Goal: Information Seeking & Learning: Check status

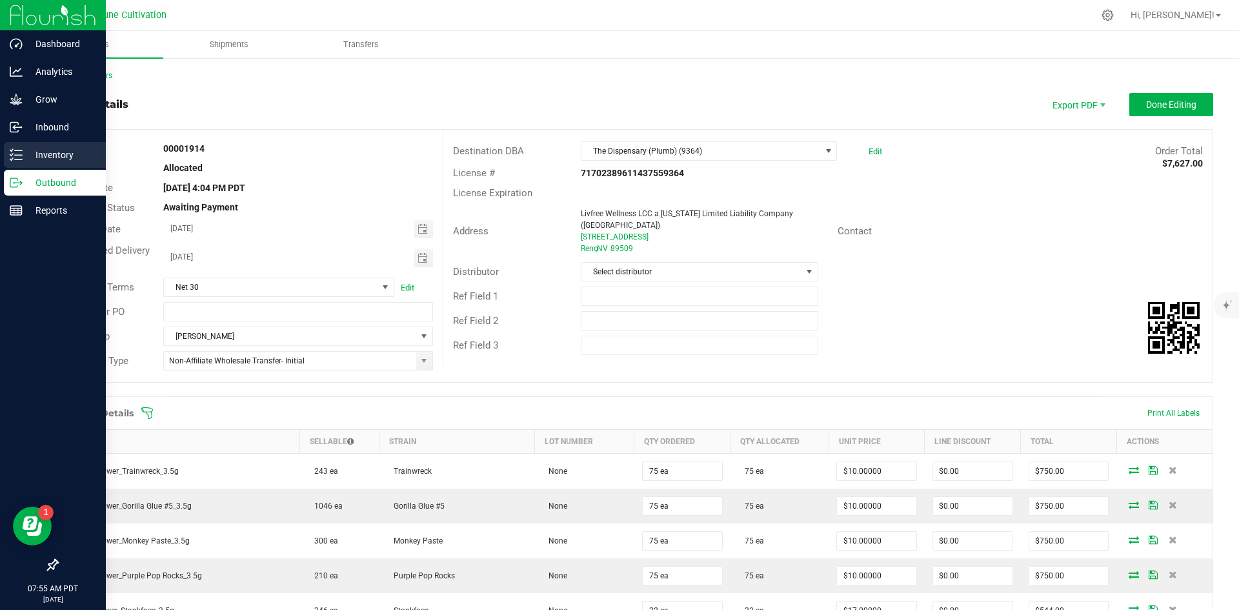
click at [28, 157] on p "Inventory" at bounding box center [61, 154] width 77 height 15
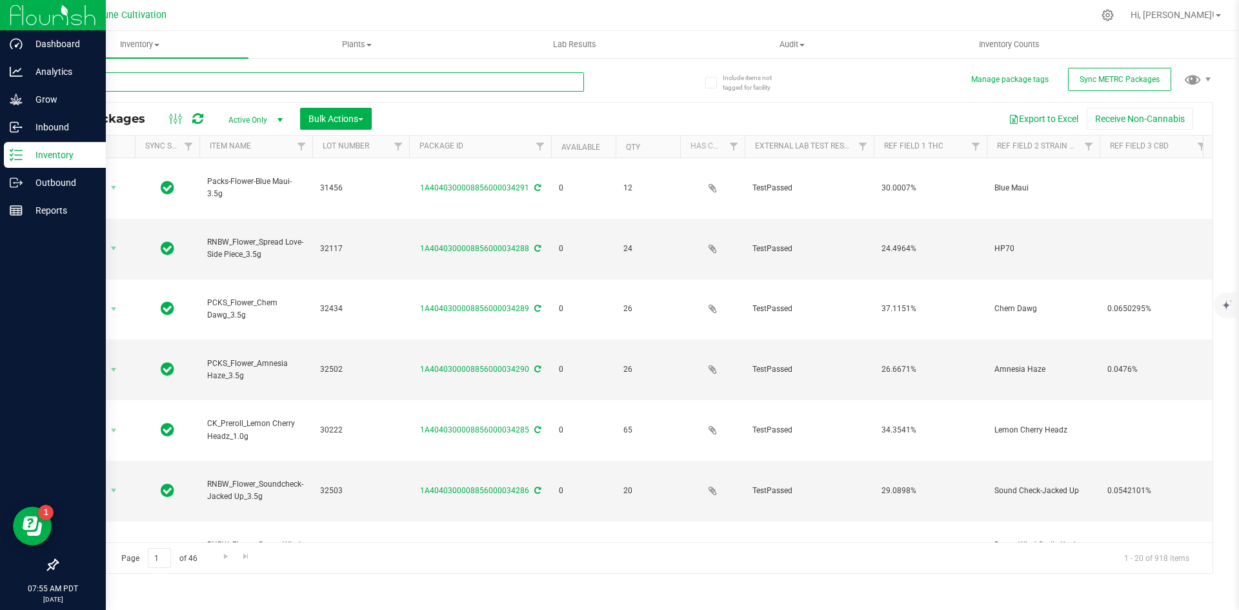
click at [296, 87] on input "text" at bounding box center [320, 81] width 527 height 19
type input "HUST_Flower"
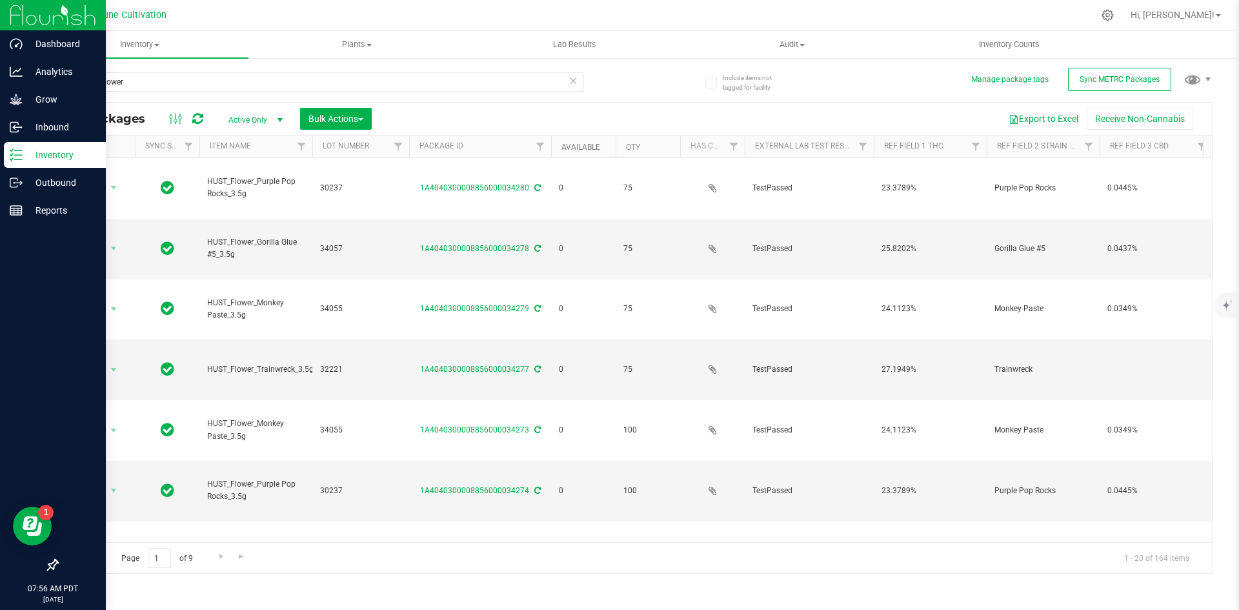
click at [573, 145] on link "Available" at bounding box center [580, 147] width 39 height 9
click at [573, 145] on link "Available" at bounding box center [588, 146] width 54 height 9
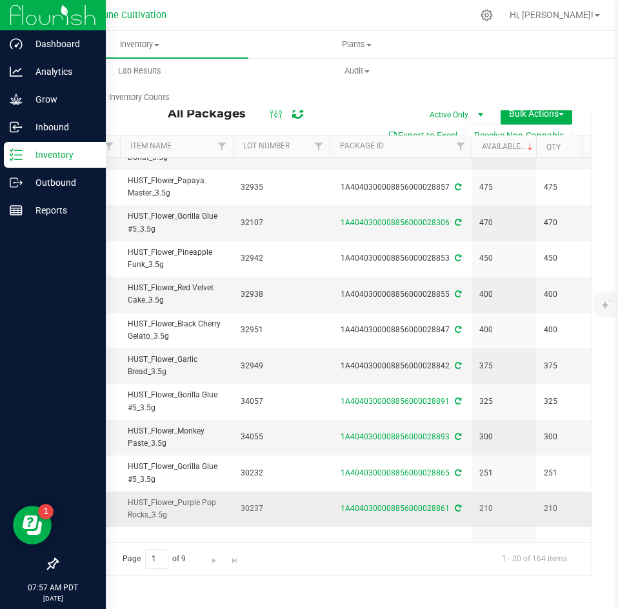
scroll to position [0, 79]
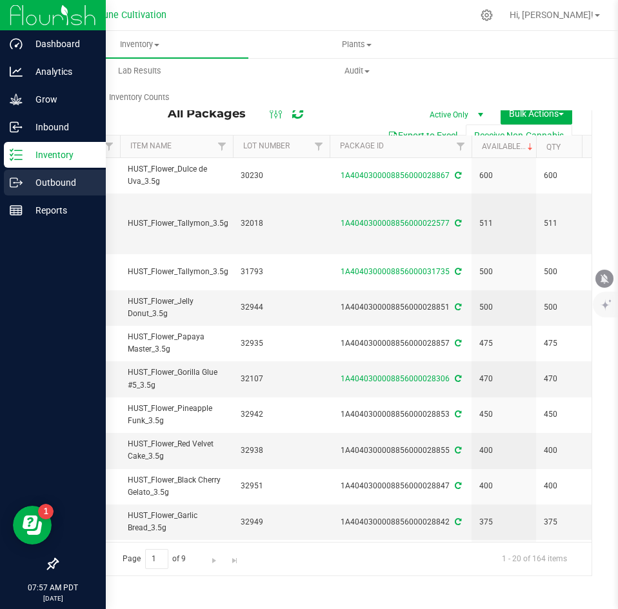
click at [8, 176] on div "Outbound" at bounding box center [55, 183] width 102 height 26
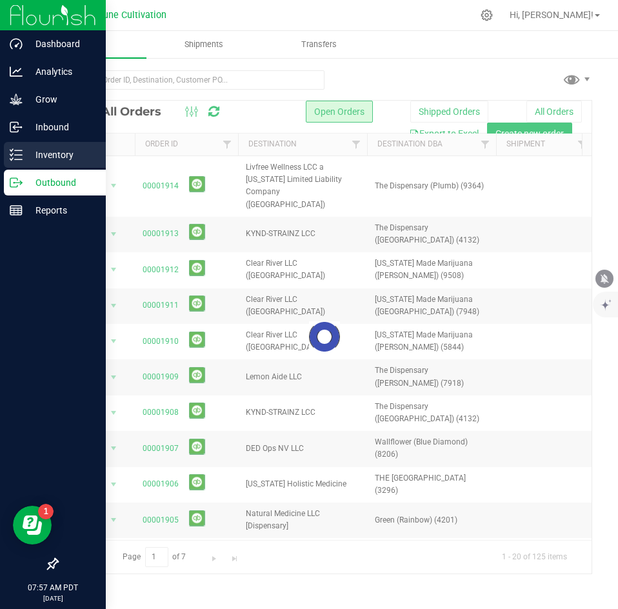
click at [43, 145] on div "Inventory" at bounding box center [55, 155] width 102 height 26
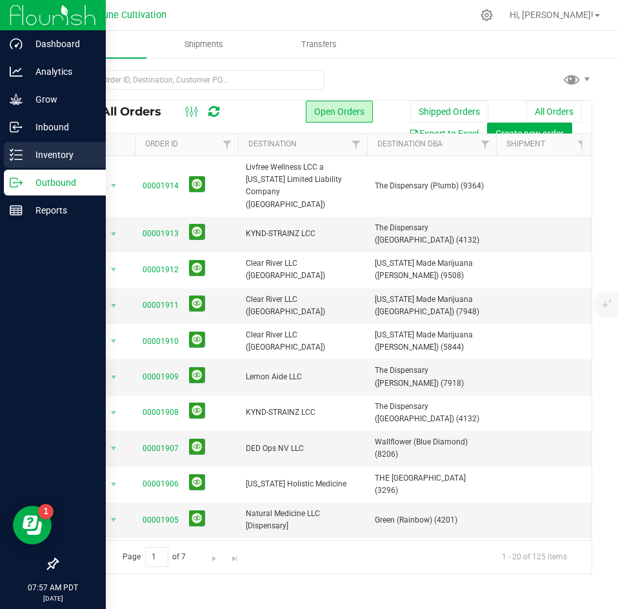
click at [45, 148] on p "Inventory" at bounding box center [61, 154] width 77 height 15
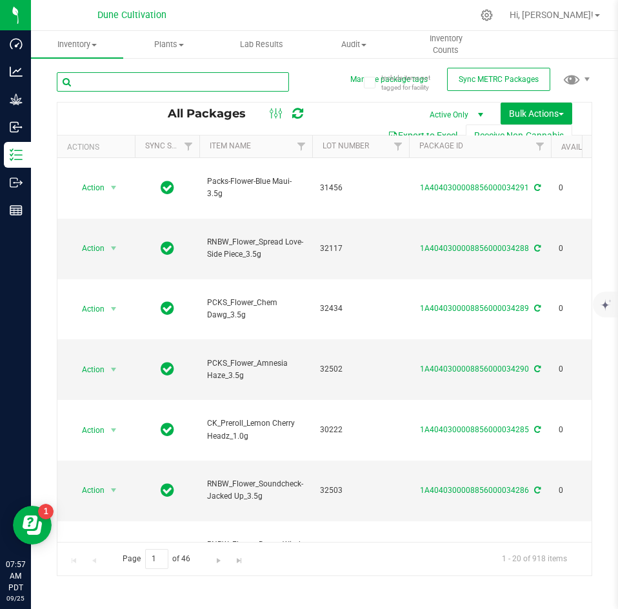
click at [176, 85] on input "text" at bounding box center [173, 81] width 232 height 19
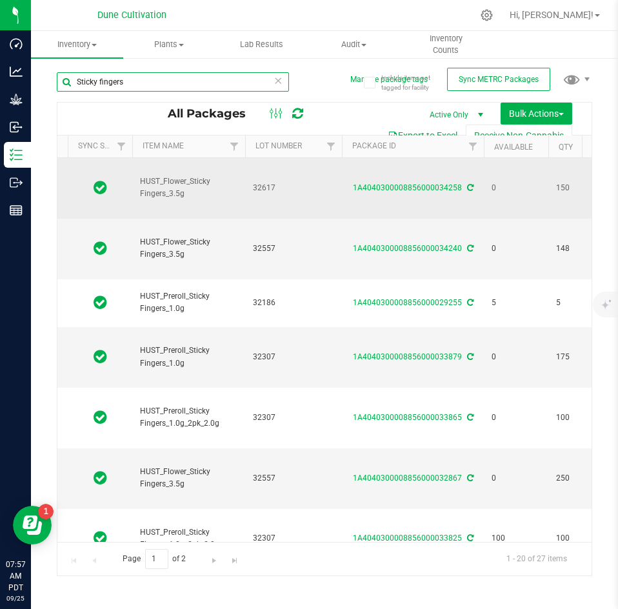
scroll to position [0, 68]
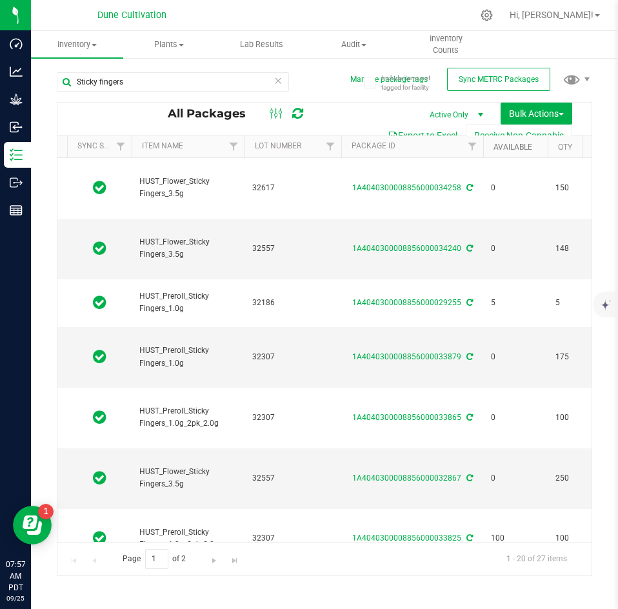
click at [505, 148] on link "Available" at bounding box center [513, 147] width 39 height 9
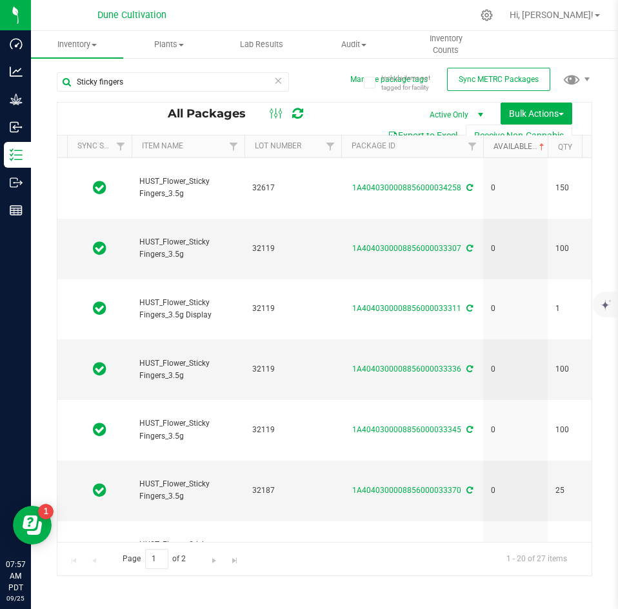
click at [505, 148] on link "Available" at bounding box center [521, 146] width 54 height 9
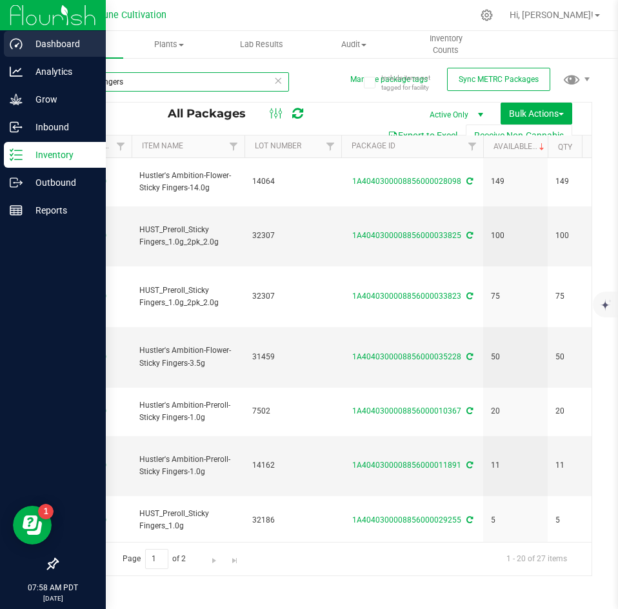
drag, startPoint x: 147, startPoint y: 82, endPoint x: 28, endPoint y: 58, distance: 121.7
click at [28, 58] on div "Dashboard Analytics Grow Inbound Inventory Outbound Reports 07:58 AM PDT [DATE]…" at bounding box center [309, 304] width 618 height 609
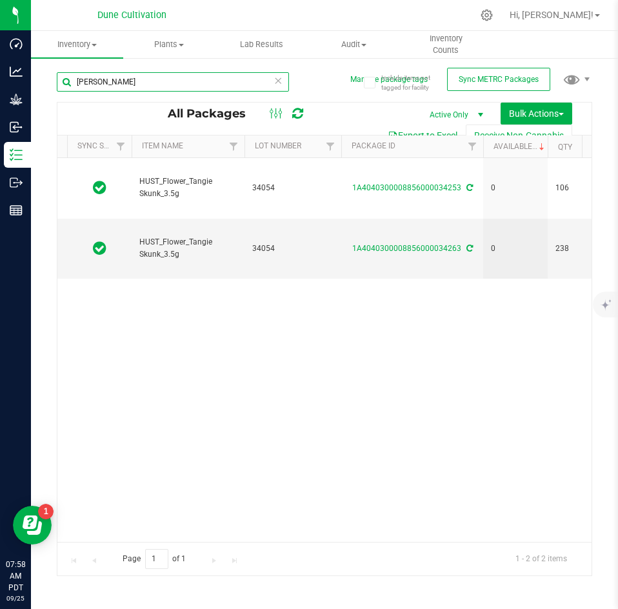
drag, startPoint x: 124, startPoint y: 81, endPoint x: 66, endPoint y: 72, distance: 58.1
click at [66, 72] on input "[PERSON_NAME]" at bounding box center [173, 81] width 232 height 19
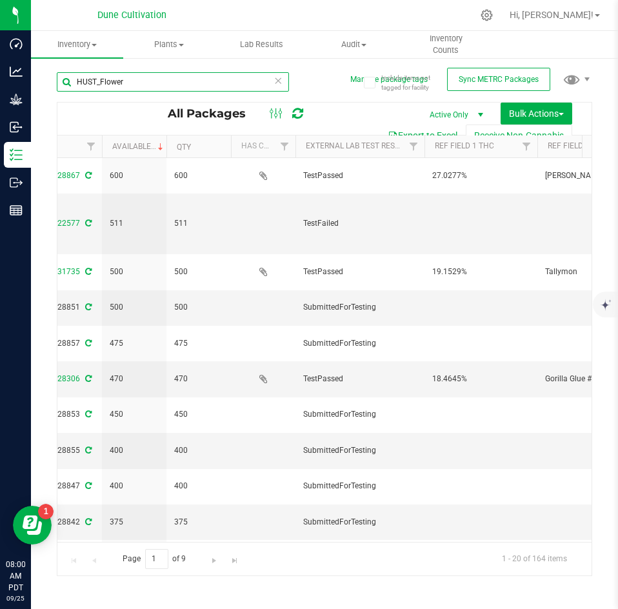
type input "HUST_Flower"
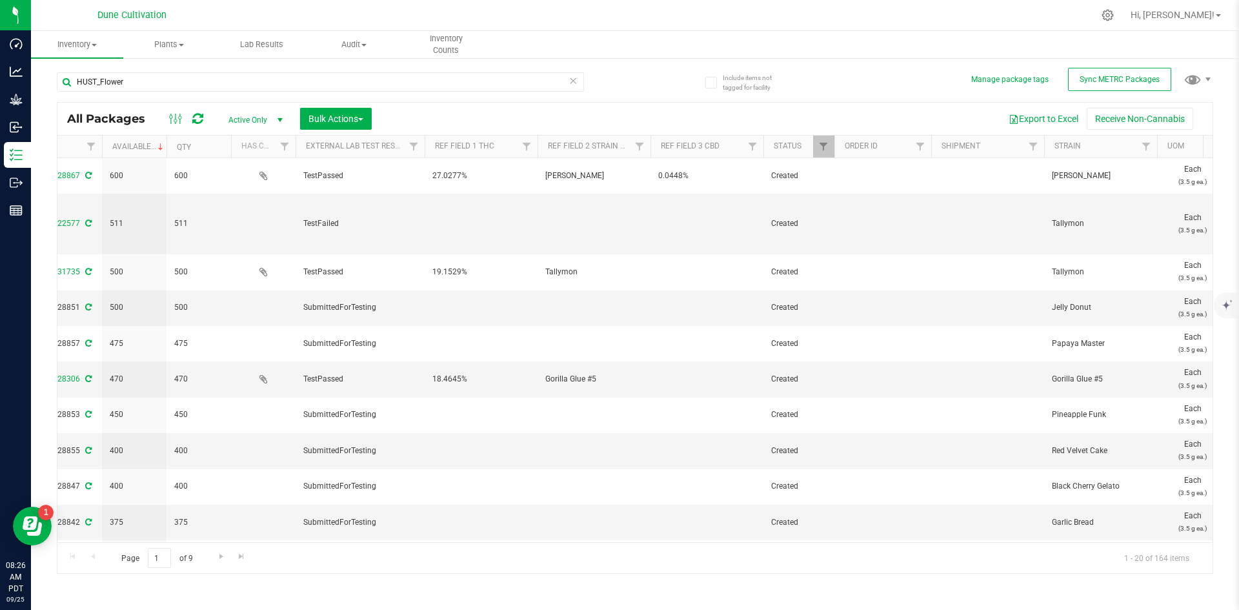
click at [570, 79] on icon at bounding box center [572, 79] width 9 height 15
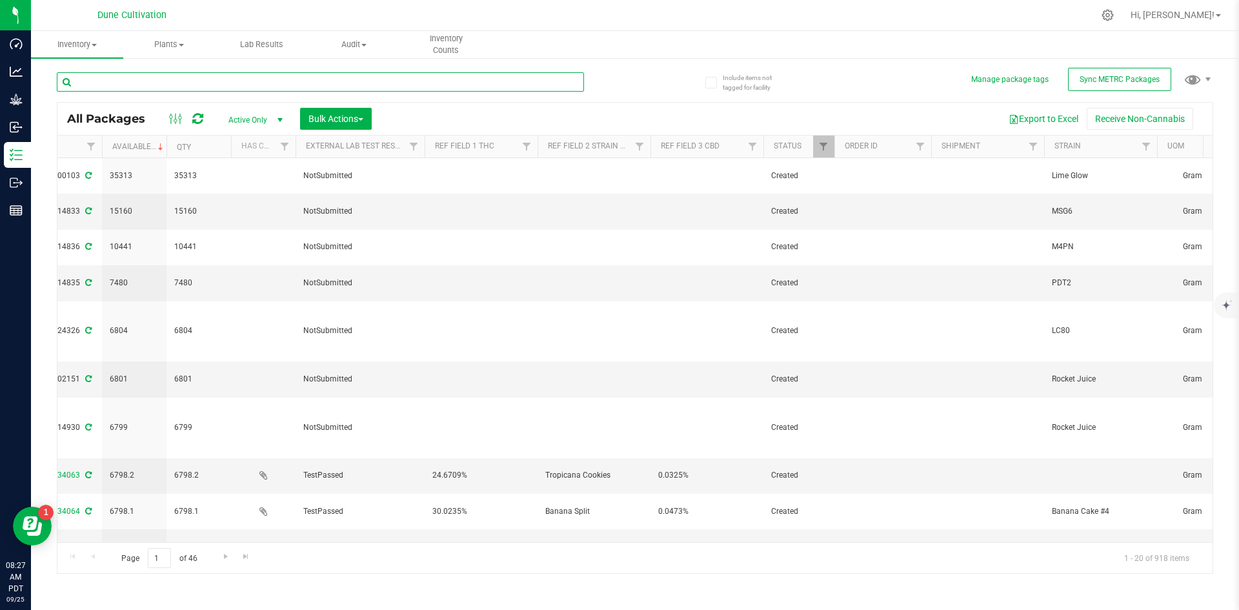
click at [97, 84] on input "text" at bounding box center [320, 81] width 527 height 19
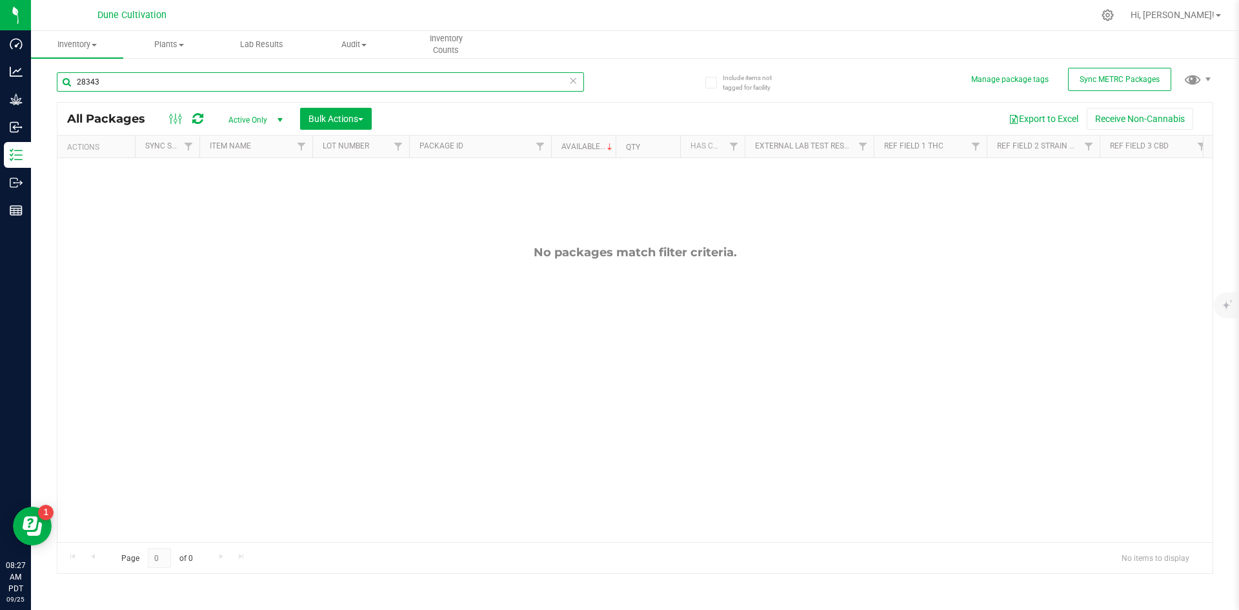
type input "28343"
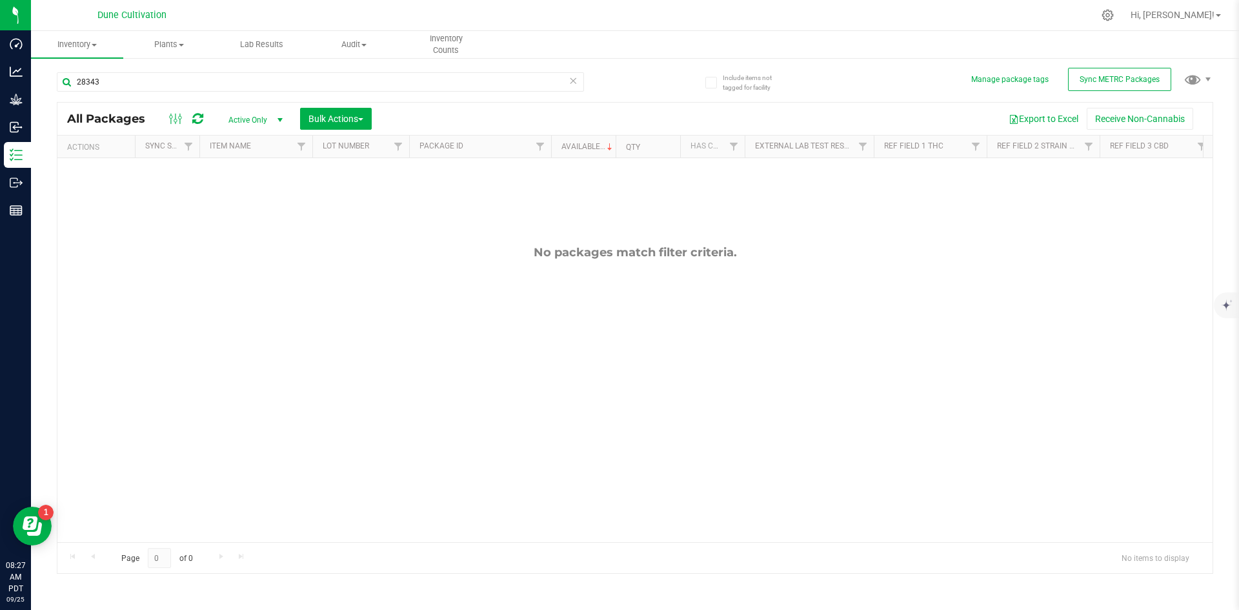
click at [244, 115] on span "Active Only" at bounding box center [252, 120] width 71 height 18
click at [242, 192] on li "All" at bounding box center [252, 197] width 70 height 19
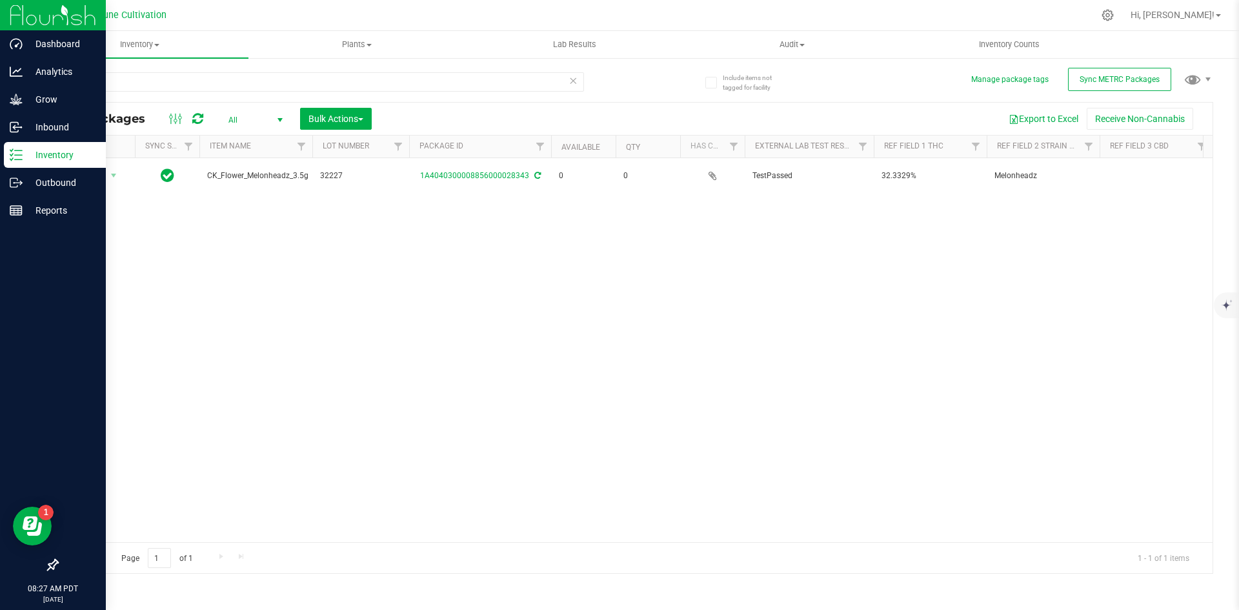
click at [18, 157] on icon at bounding box center [16, 154] width 13 height 13
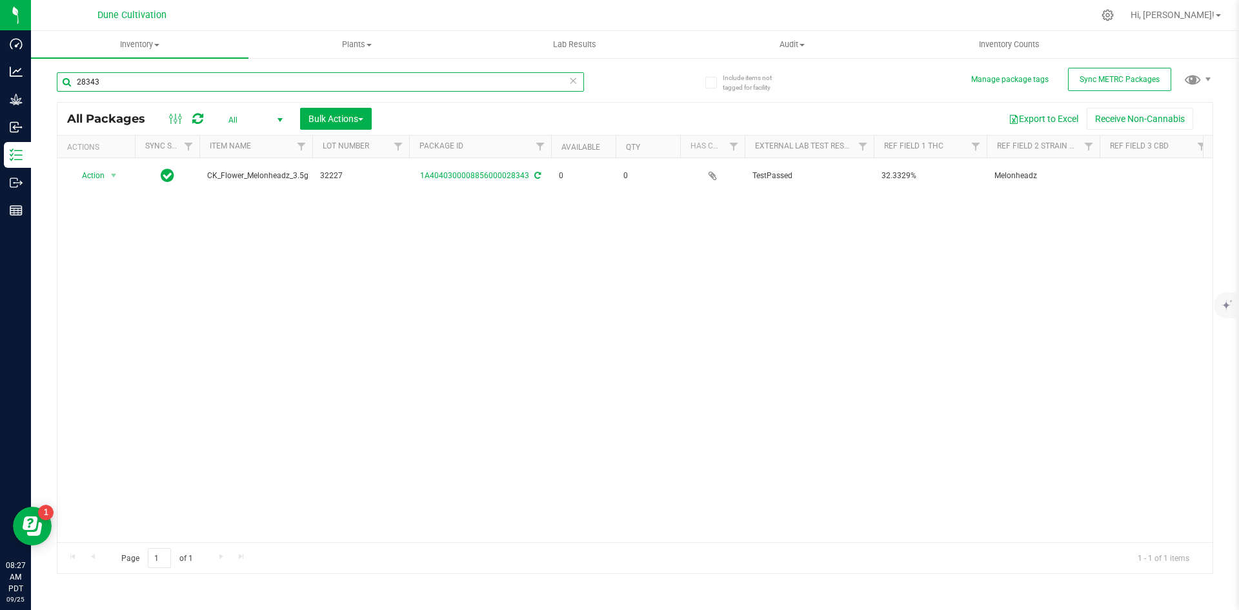
click at [578, 79] on input "28343" at bounding box center [320, 81] width 527 height 19
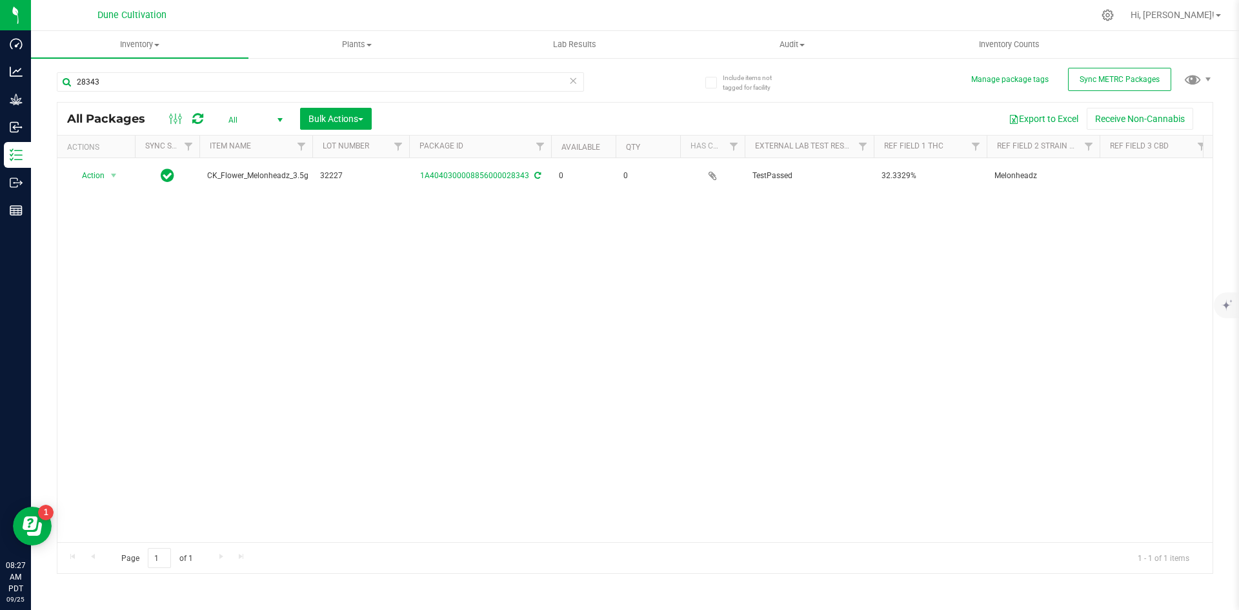
click at [575, 79] on icon at bounding box center [572, 79] width 9 height 15
